Goal: Task Accomplishment & Management: Complete application form

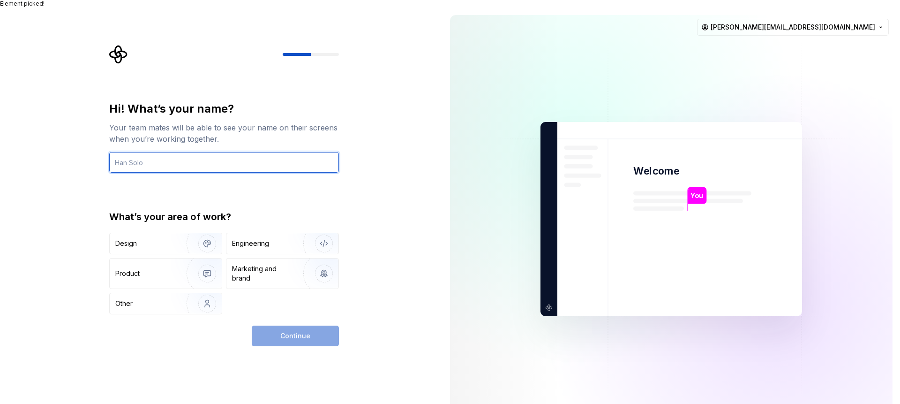
click at [222, 152] on input "text" at bounding box center [224, 162] width 230 height 21
type input "Naga"
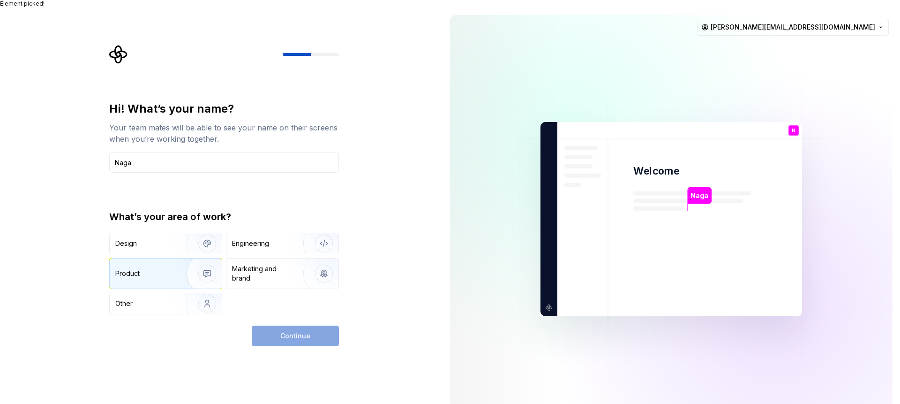
click at [199, 260] on img "button" at bounding box center [201, 273] width 60 height 63
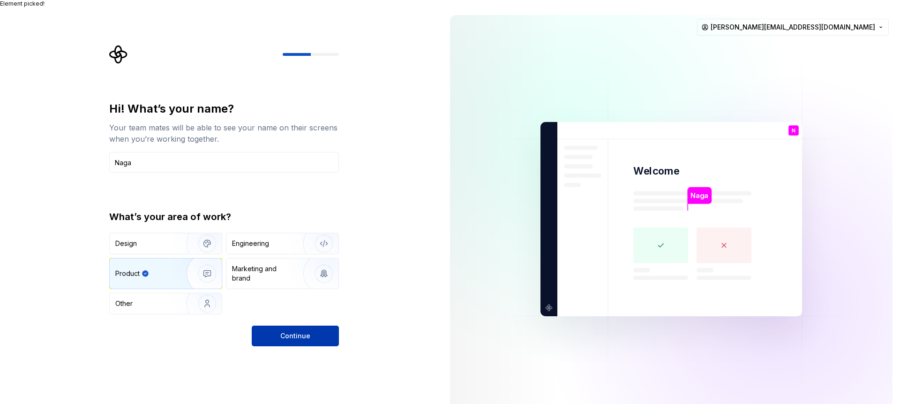
click at [322, 329] on button "Continue" at bounding box center [295, 335] width 87 height 21
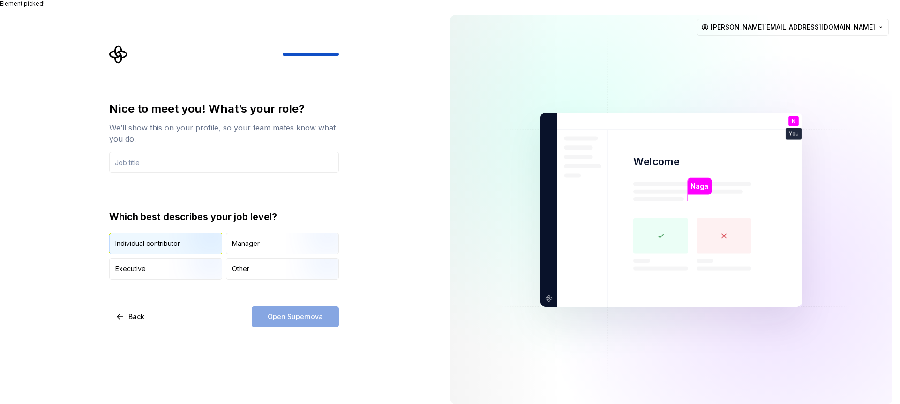
click at [165, 239] on div "Individual contributor" at bounding box center [147, 243] width 65 height 9
click at [295, 310] on div "Open Supernova" at bounding box center [295, 316] width 87 height 21
click at [217, 157] on input "text" at bounding box center [224, 162] width 230 height 21
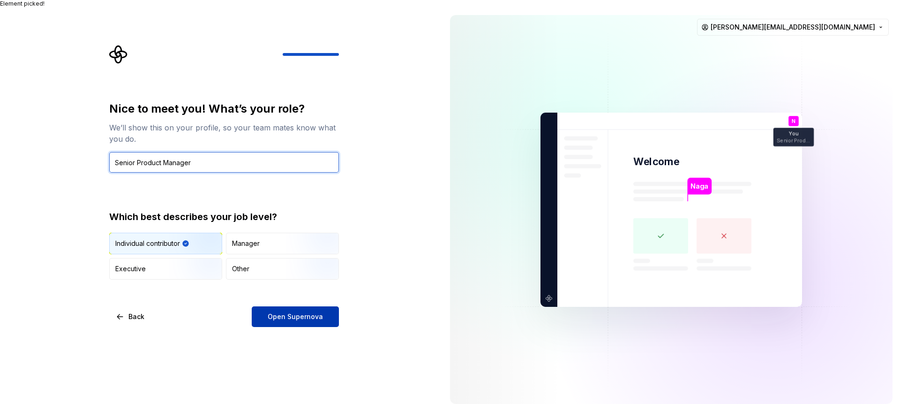
type input "Senior Product Manager"
click at [295, 312] on span "Open Supernova" at bounding box center [295, 316] width 55 height 9
